Goal: Information Seeking & Learning: Learn about a topic

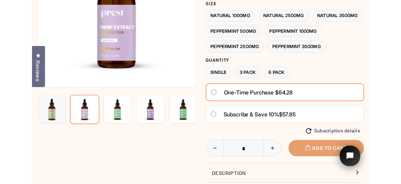
scroll to position [139, 0]
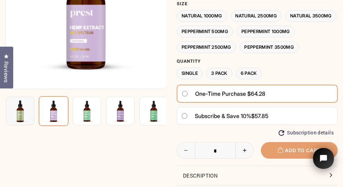
click at [84, 34] on img at bounding box center [85, 8] width 161 height 161
click at [86, 35] on img at bounding box center [85, 8] width 161 height 161
click at [90, 52] on img at bounding box center [85, 8] width 161 height 161
click at [93, 52] on img at bounding box center [85, 8] width 161 height 161
click at [23, 112] on img at bounding box center [20, 111] width 29 height 29
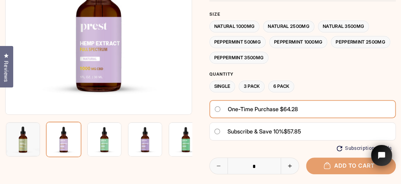
click at [105, 53] on img at bounding box center [98, 21] width 187 height 187
click at [20, 141] on img at bounding box center [23, 139] width 34 height 34
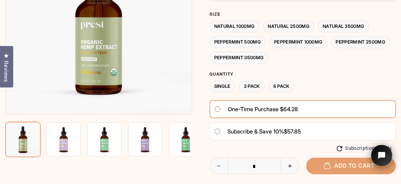
click at [63, 133] on img at bounding box center [64, 139] width 34 height 34
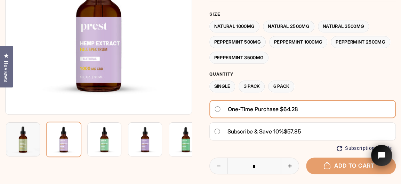
click at [105, 140] on img at bounding box center [104, 139] width 34 height 34
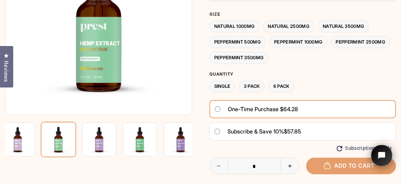
click at [102, 140] on img at bounding box center [99, 139] width 34 height 34
drag, startPoint x: 102, startPoint y: 140, endPoint x: 107, endPoint y: 139, distance: 4.6
click at [107, 139] on img at bounding box center [99, 139] width 34 height 34
click at [96, 64] on img at bounding box center [98, 21] width 187 height 187
click at [96, 70] on img at bounding box center [98, 21] width 187 height 187
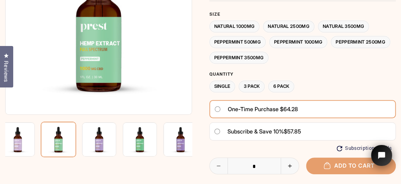
click at [98, 68] on img at bounding box center [98, 21] width 187 height 187
click at [14, 137] on img at bounding box center [18, 139] width 34 height 34
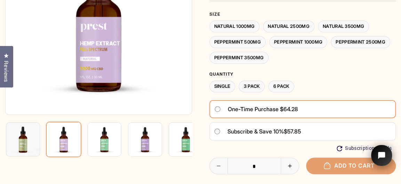
scroll to position [300, 0]
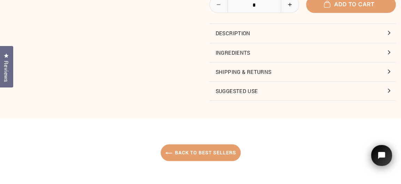
click at [239, 48] on button "Ingredients" at bounding box center [302, 52] width 187 height 19
